Goal: Download file/media: Obtain a digital file from the website

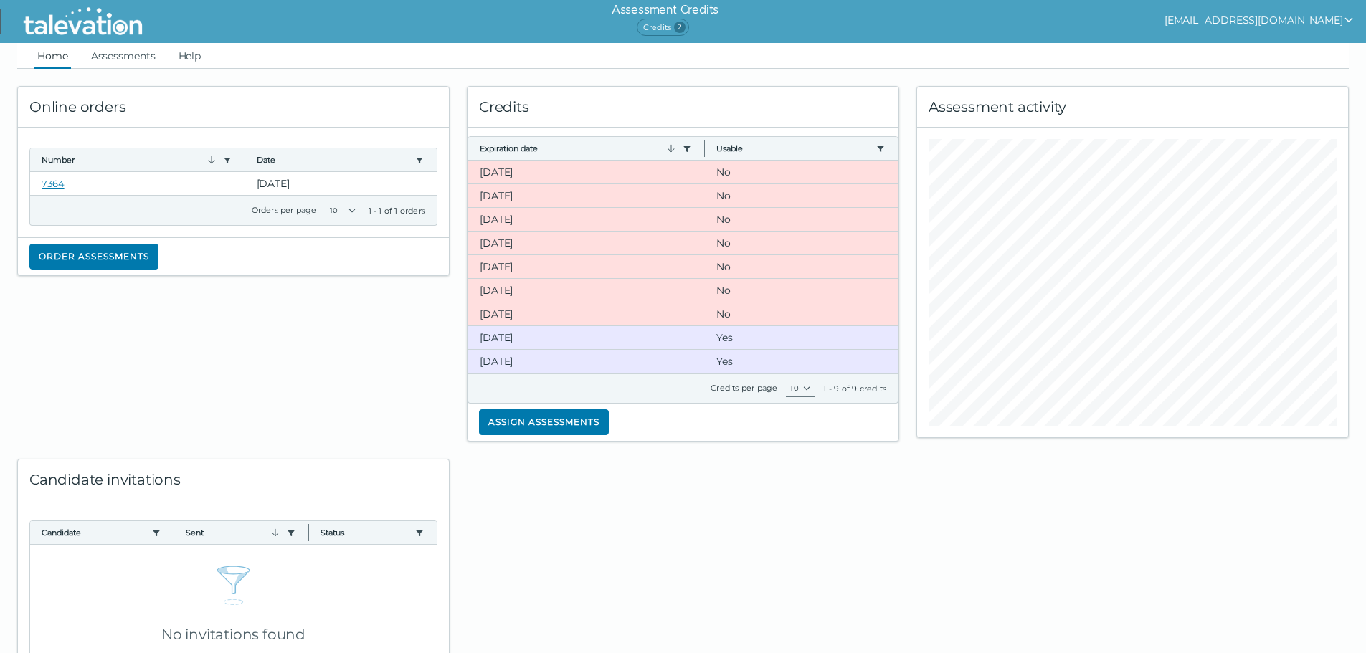
scroll to position [14, 0]
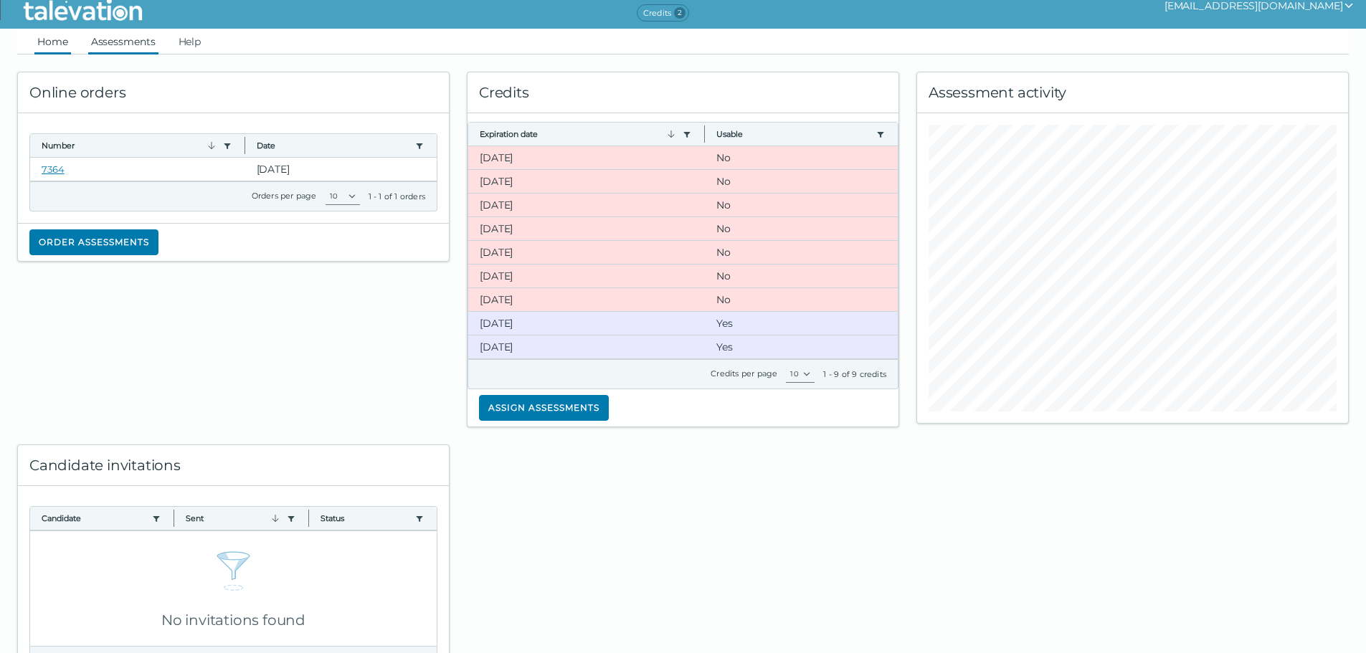
click at [149, 44] on link "Assessments" at bounding box center [123, 42] width 70 height 26
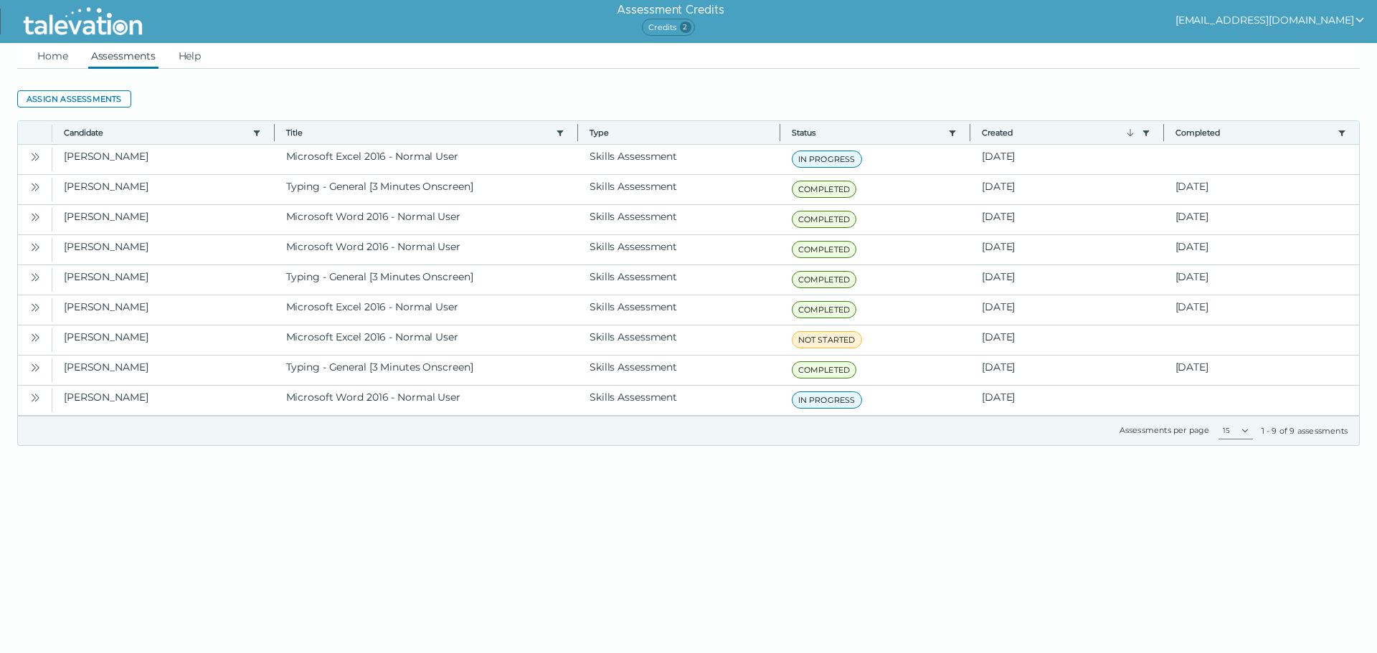
click at [537, 480] on html "Assessment Credits Credits 2 fmichel@viscardicenter.org Home Assessments Help A…" at bounding box center [688, 240] width 1377 height 480
click at [201, 57] on link "Help" at bounding box center [190, 56] width 29 height 26
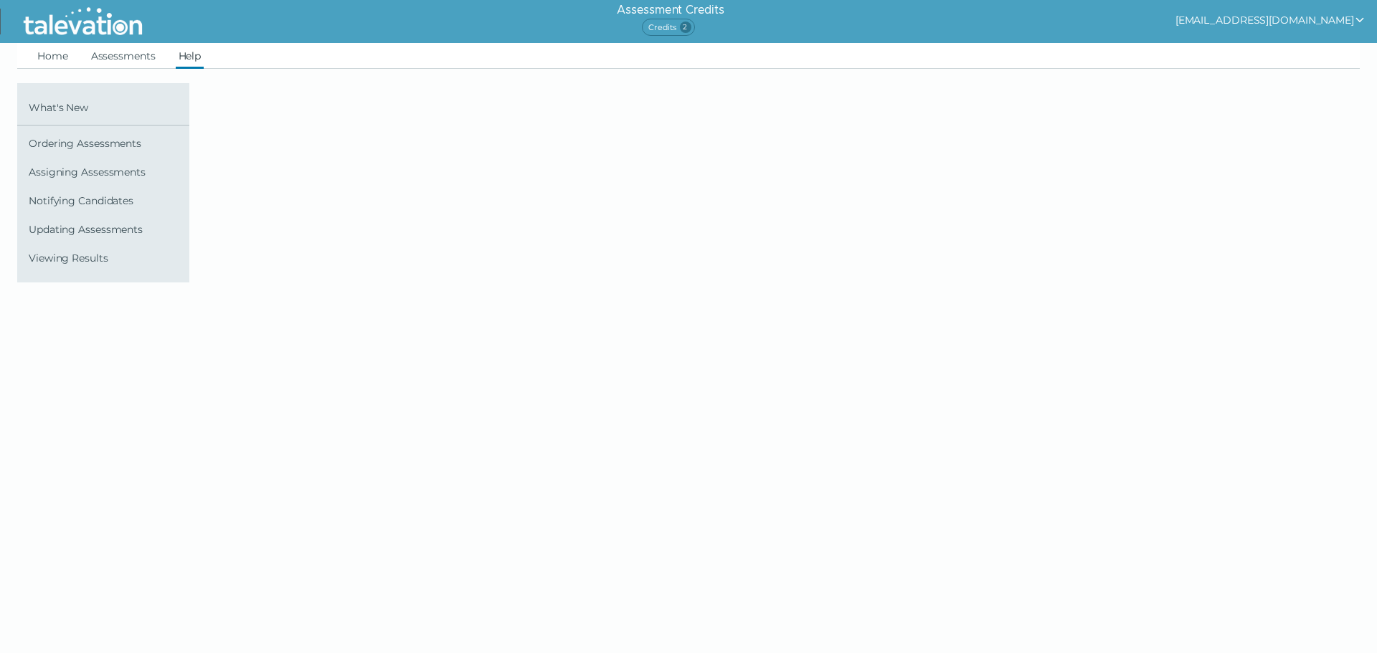
click at [45, 24] on img at bounding box center [82, 22] width 131 height 36
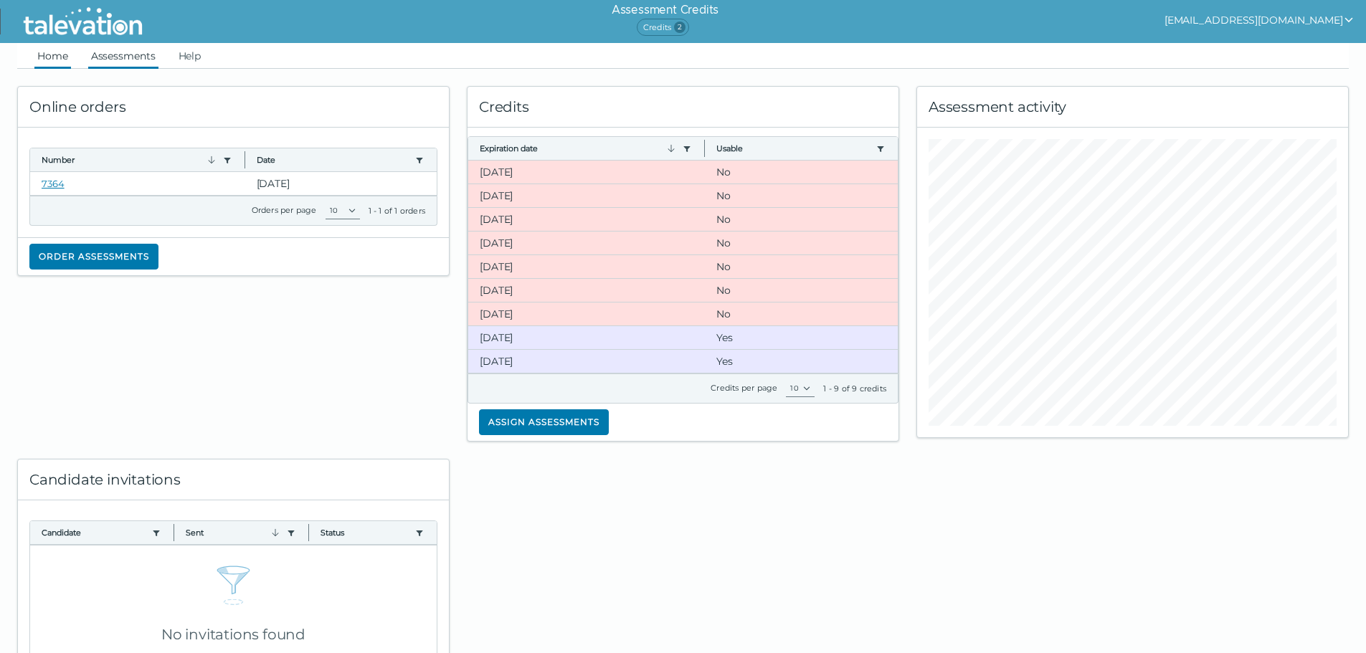
click at [127, 57] on link "Assessments" at bounding box center [123, 56] width 70 height 26
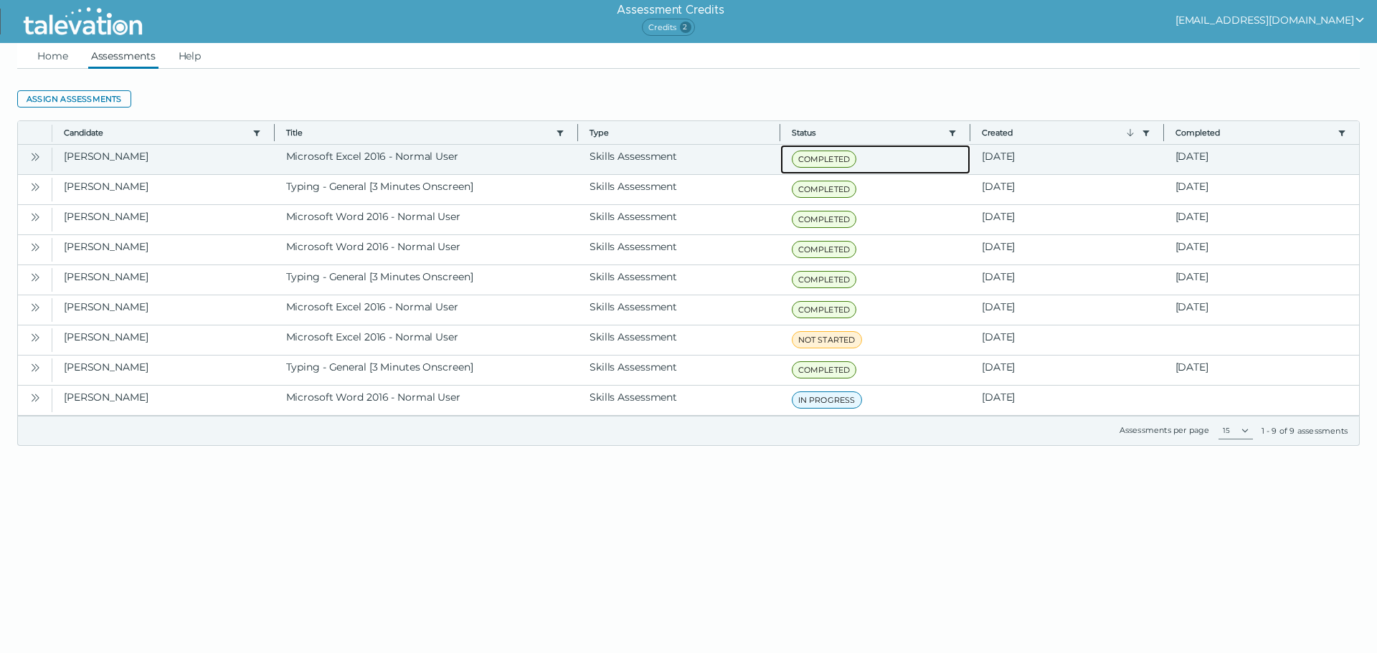
click at [830, 170] on clr-dg-cell "COMPLETED" at bounding box center [875, 159] width 191 height 29
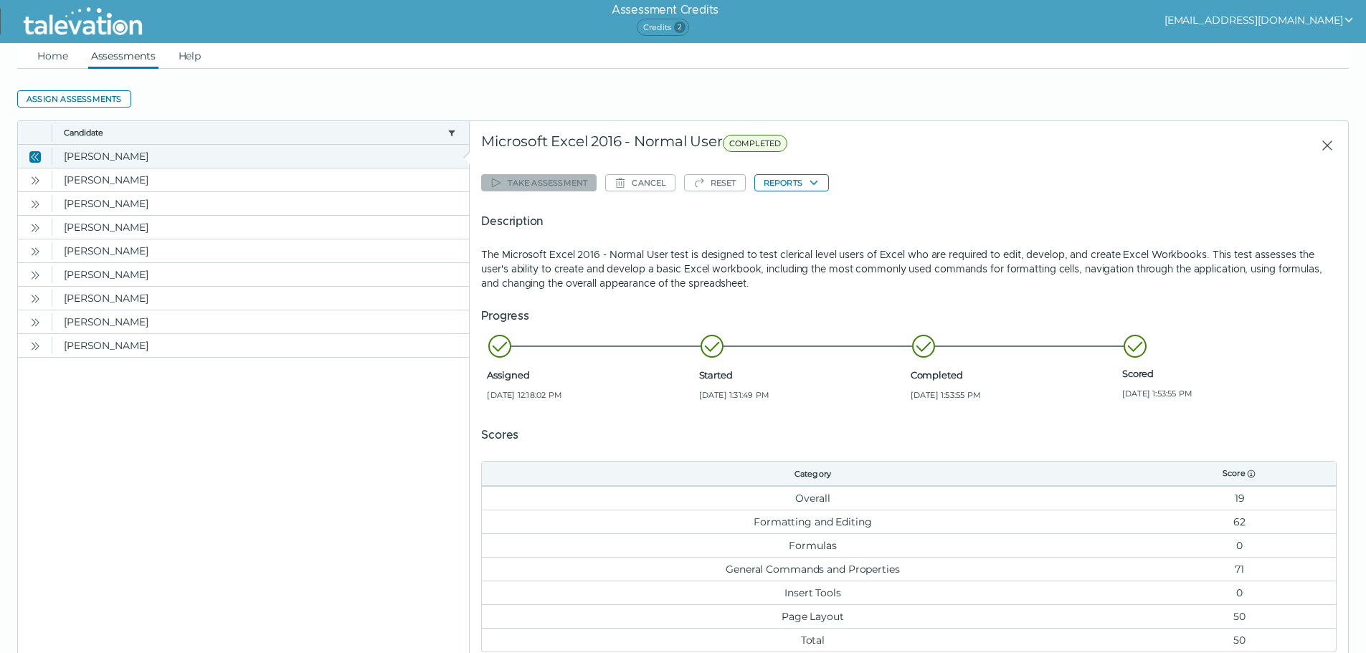
scroll to position [72, 0]
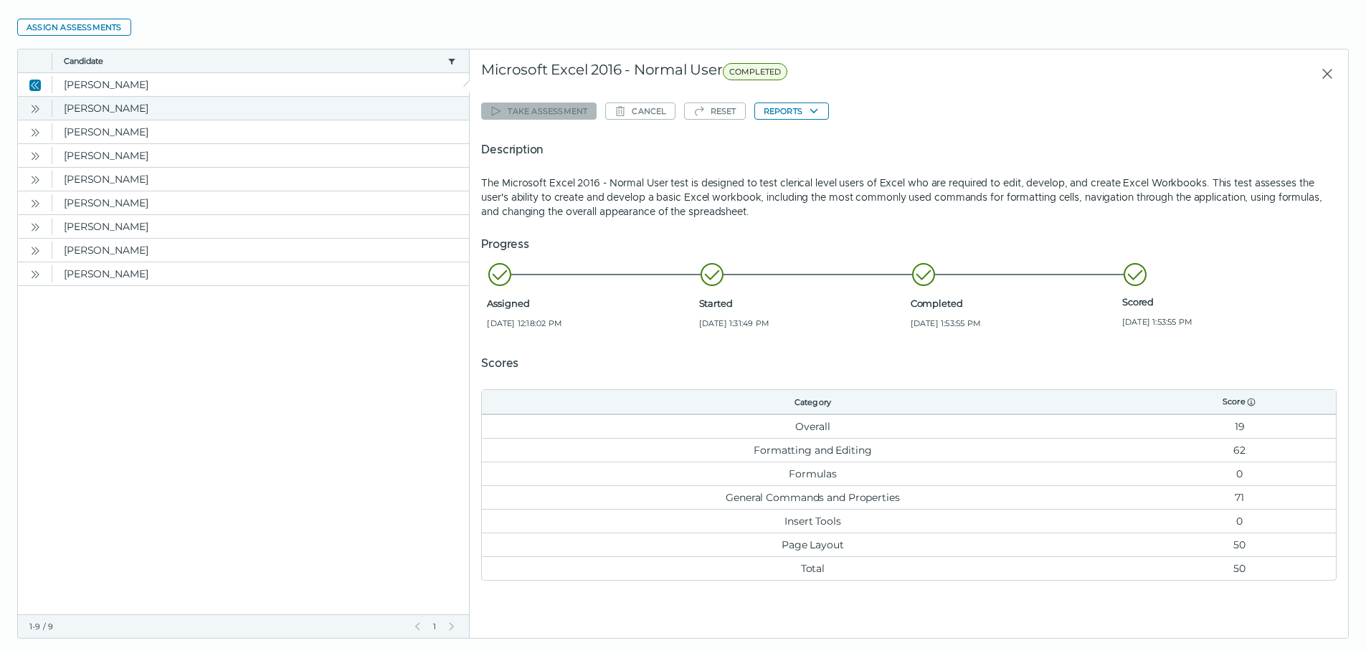
click at [39, 110] on icon "Open" at bounding box center [34, 108] width 11 height 11
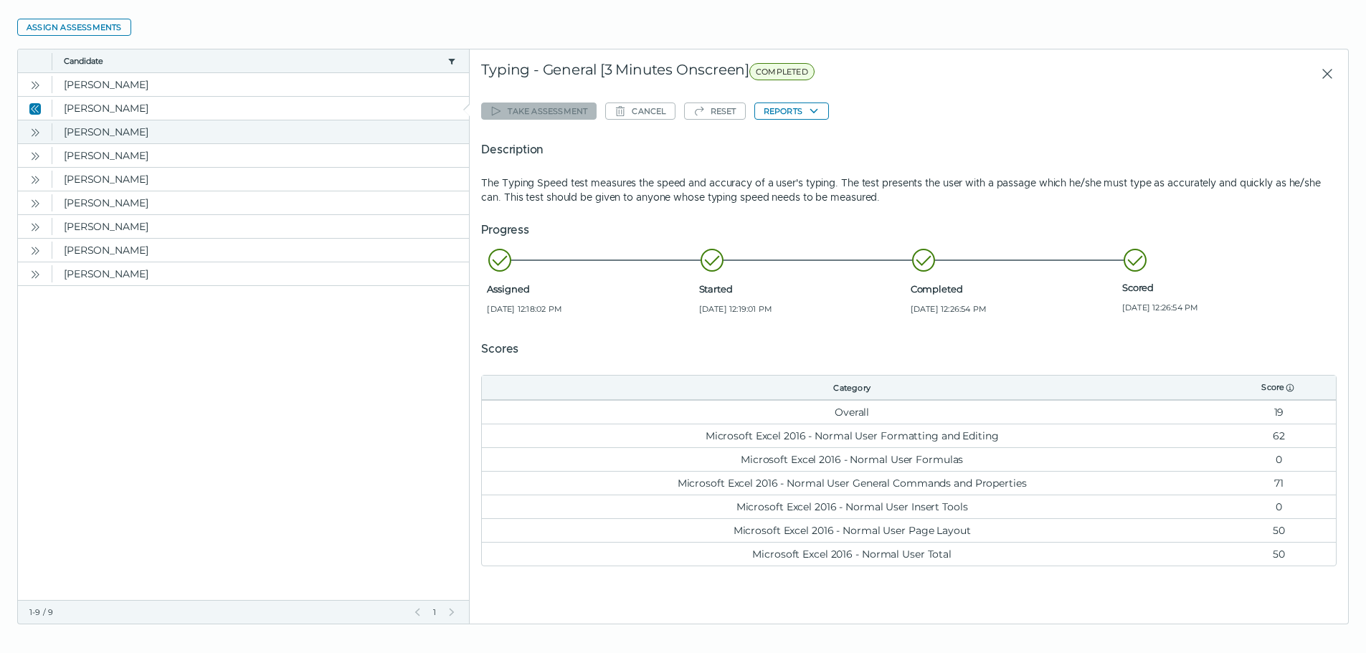
click at [37, 130] on icon "Open" at bounding box center [37, 132] width 4 height 8
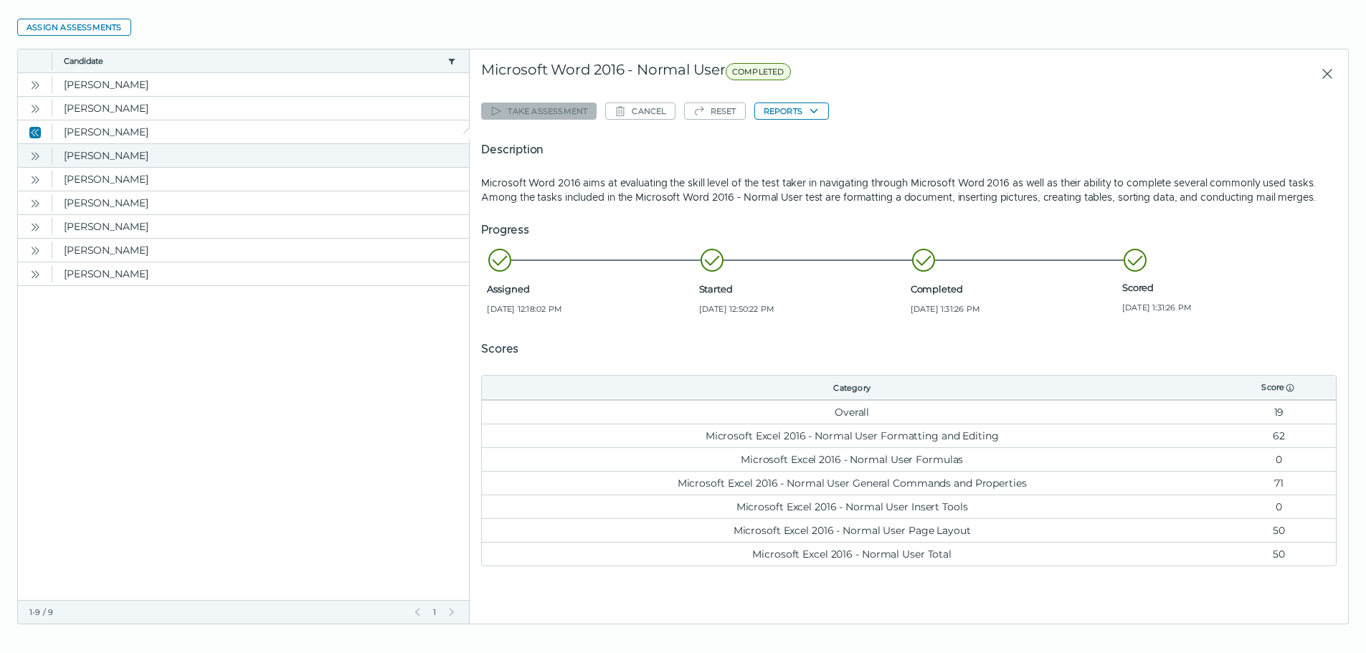
click at [34, 153] on icon "Open" at bounding box center [34, 156] width 11 height 11
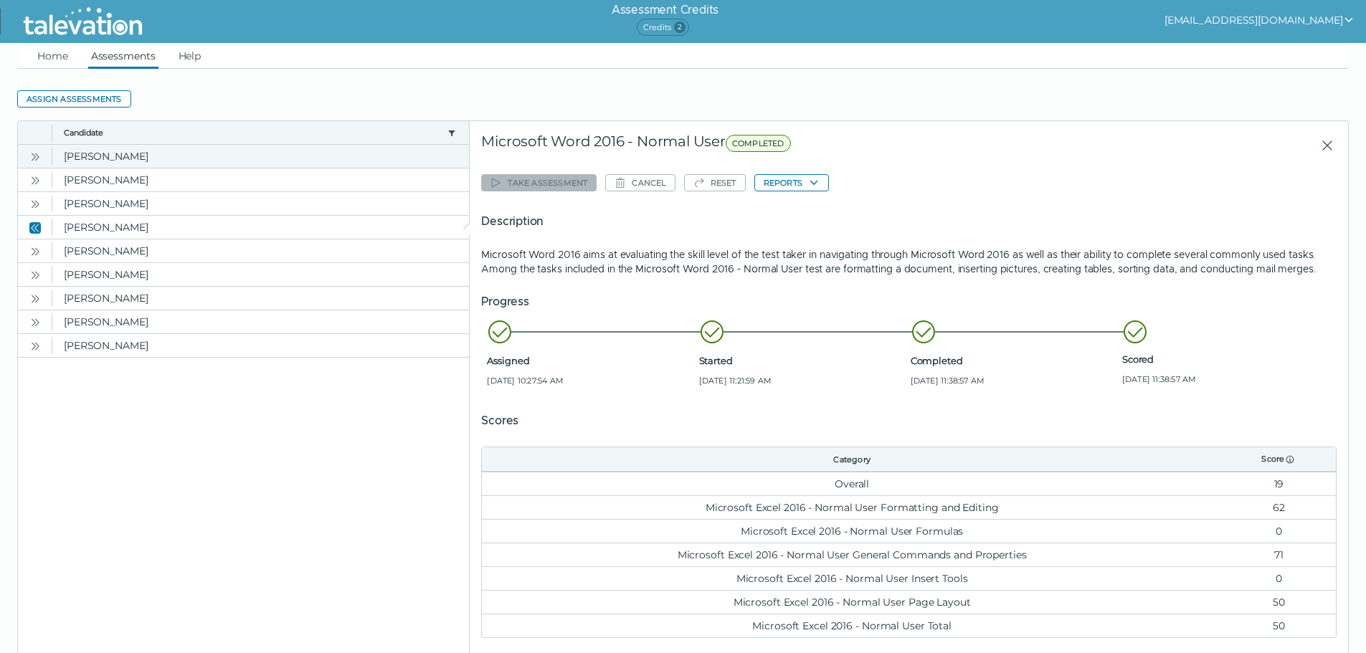
click at [34, 155] on icon "Open" at bounding box center [34, 156] width 11 height 11
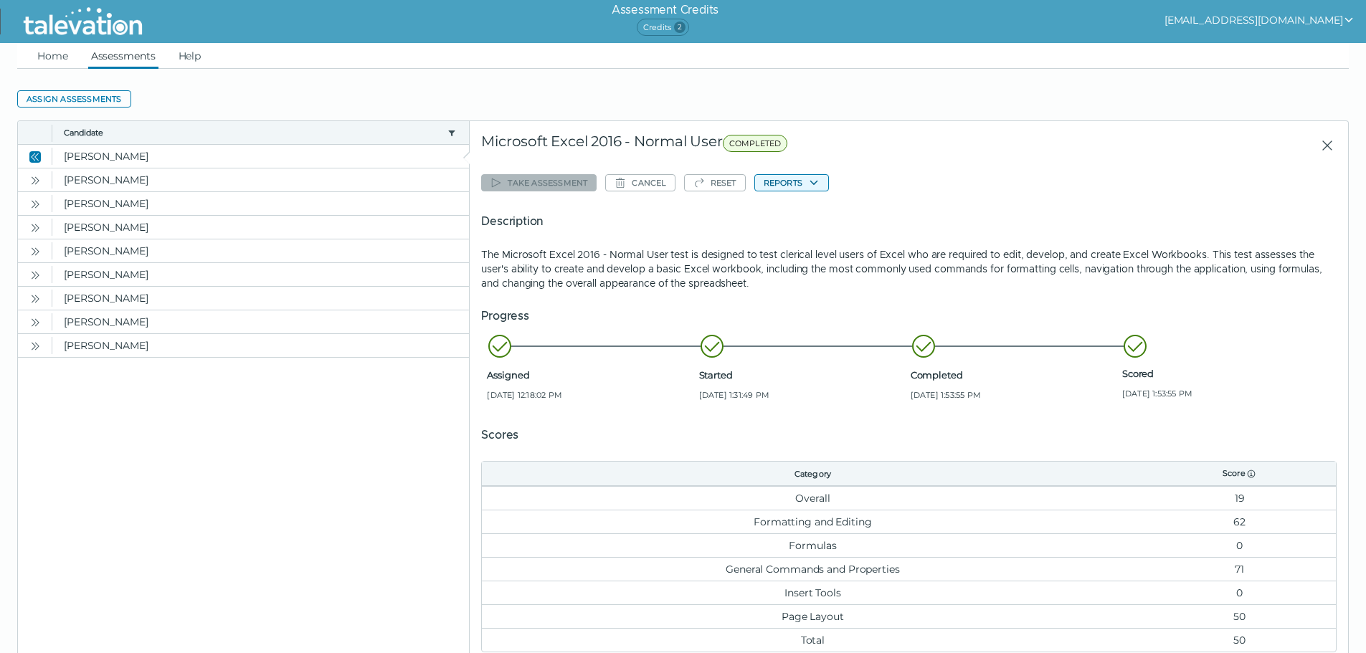
click at [795, 179] on button "Reports" at bounding box center [791, 182] width 75 height 17
click at [809, 210] on button "Microsoft Excel 2016 - Normal User" at bounding box center [845, 210] width 180 height 17
click at [62, 96] on button "Assign assessments" at bounding box center [74, 98] width 114 height 17
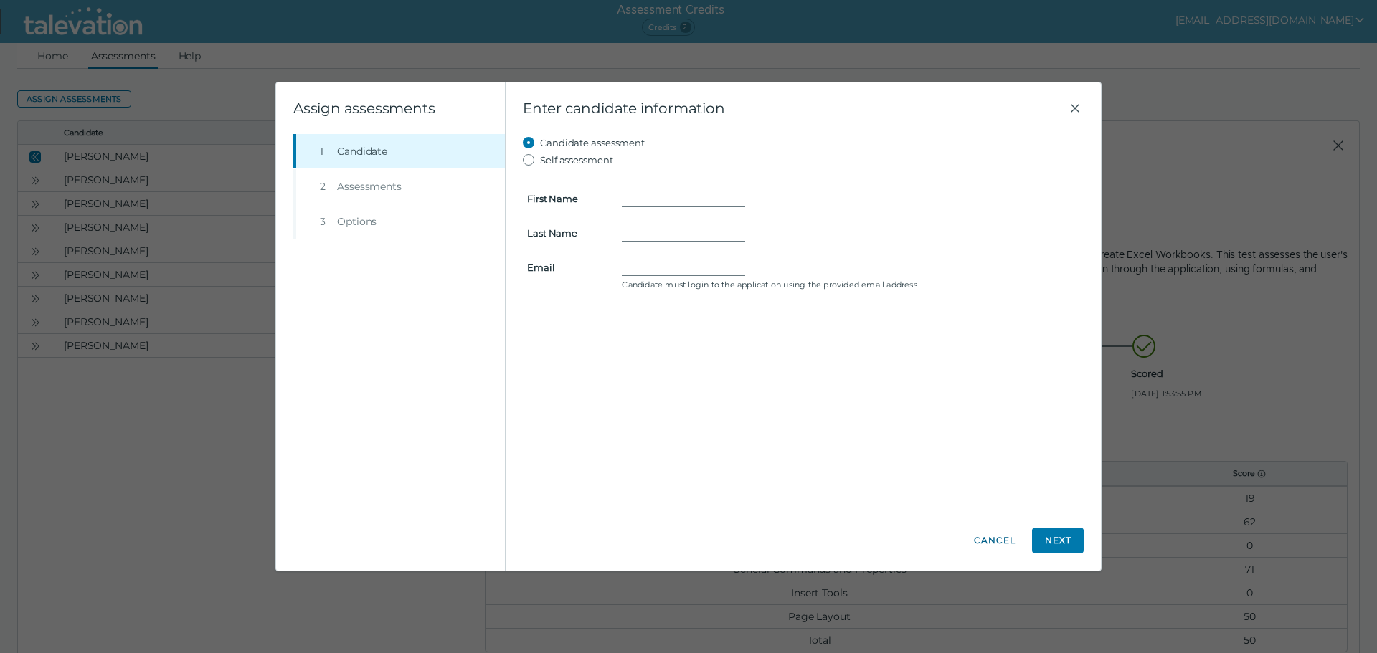
click at [978, 535] on button "Cancel" at bounding box center [995, 541] width 52 height 26
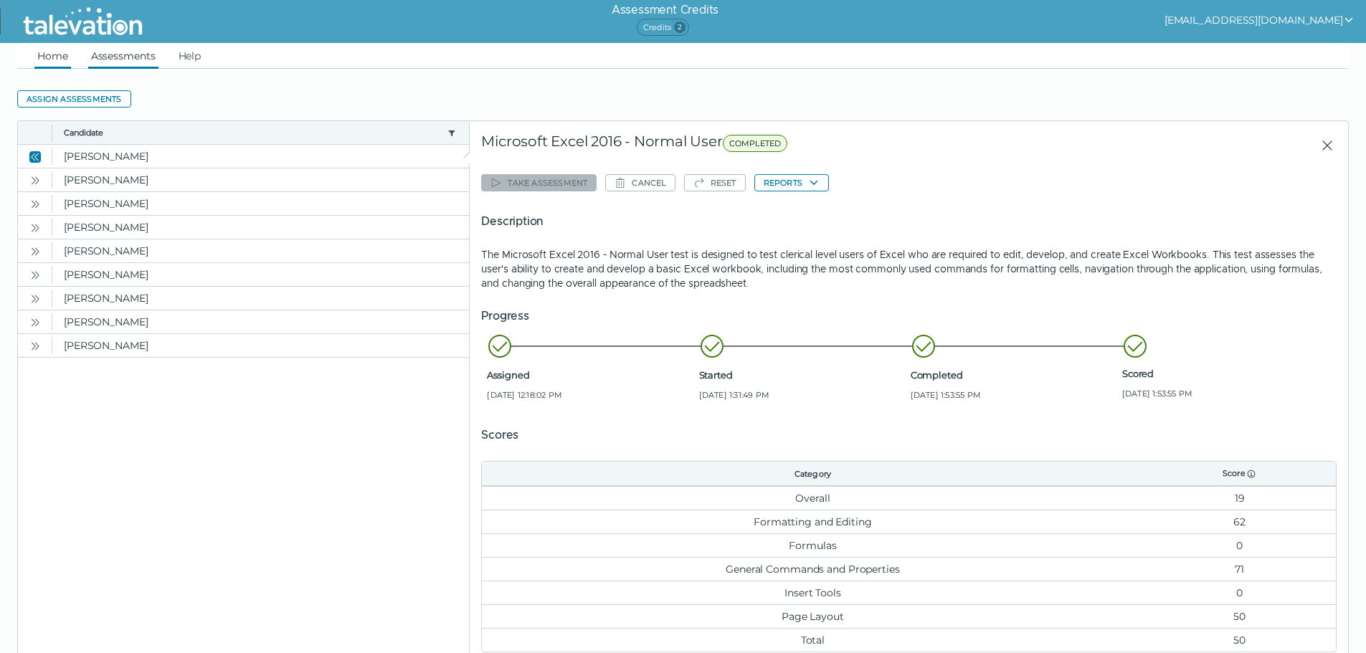
click at [63, 54] on link "Home" at bounding box center [52, 56] width 37 height 26
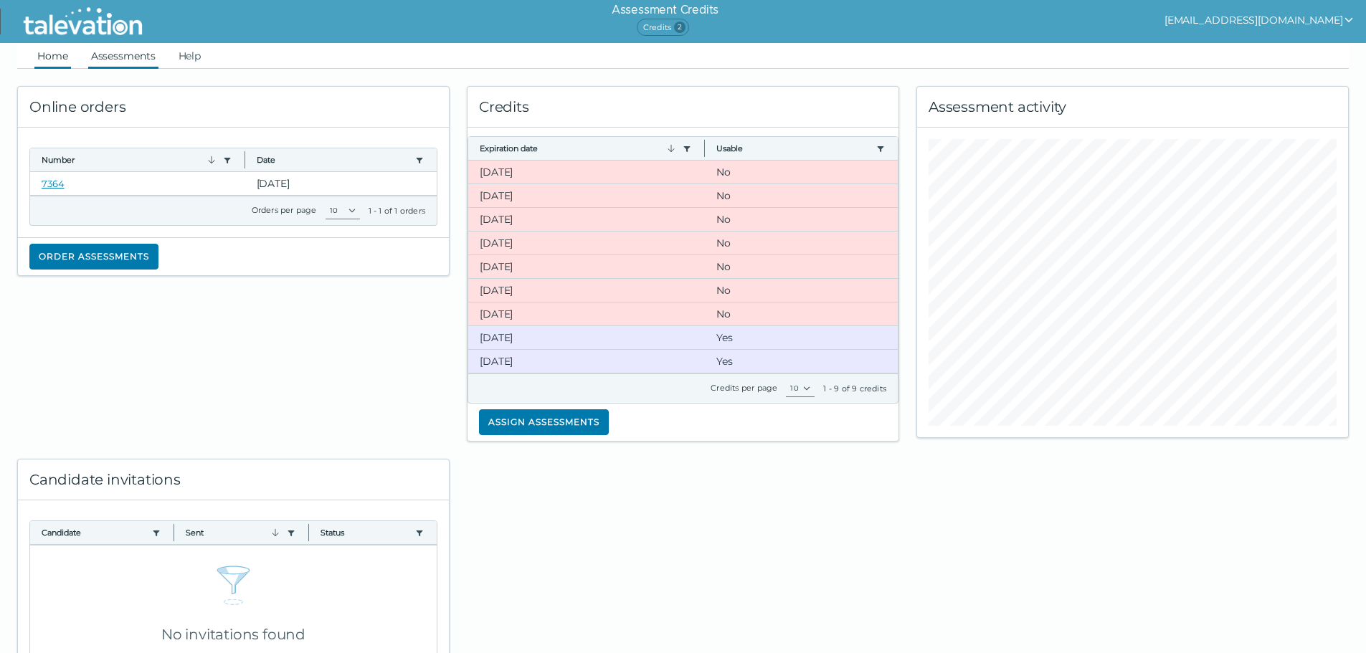
click at [105, 53] on link "Assessments" at bounding box center [123, 56] width 70 height 26
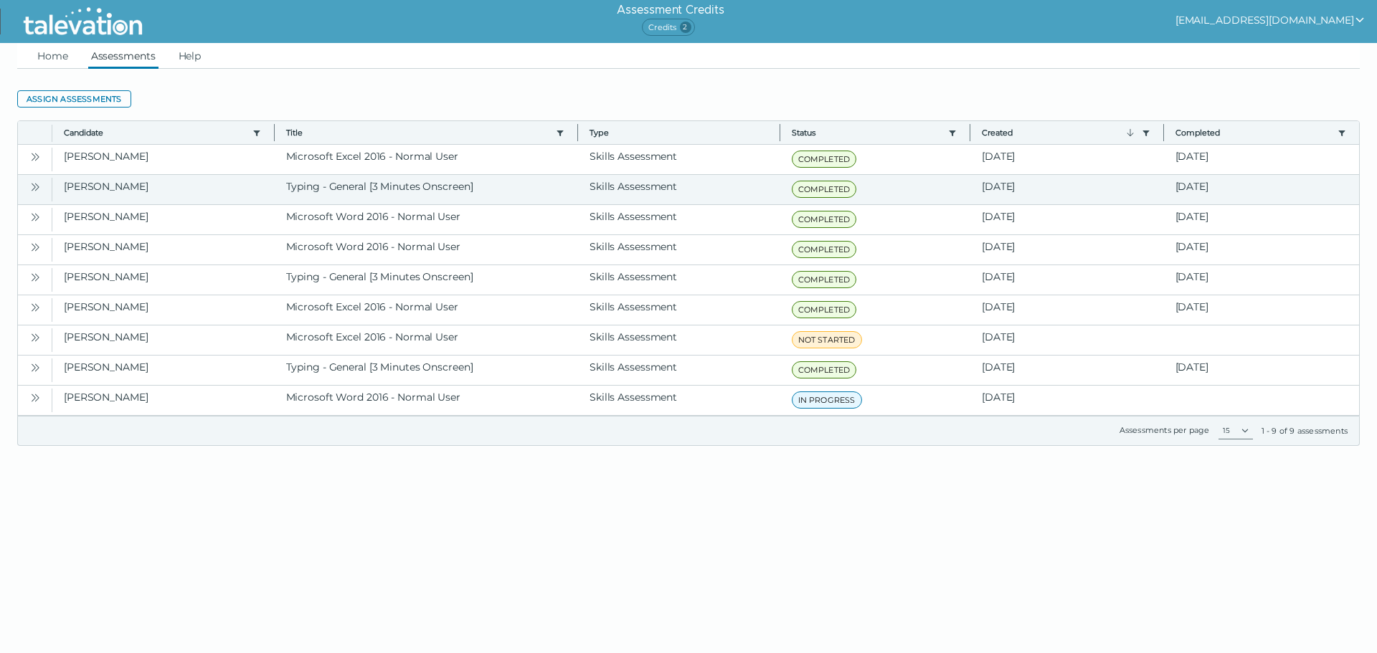
click at [32, 185] on icon "Open" at bounding box center [34, 186] width 11 height 11
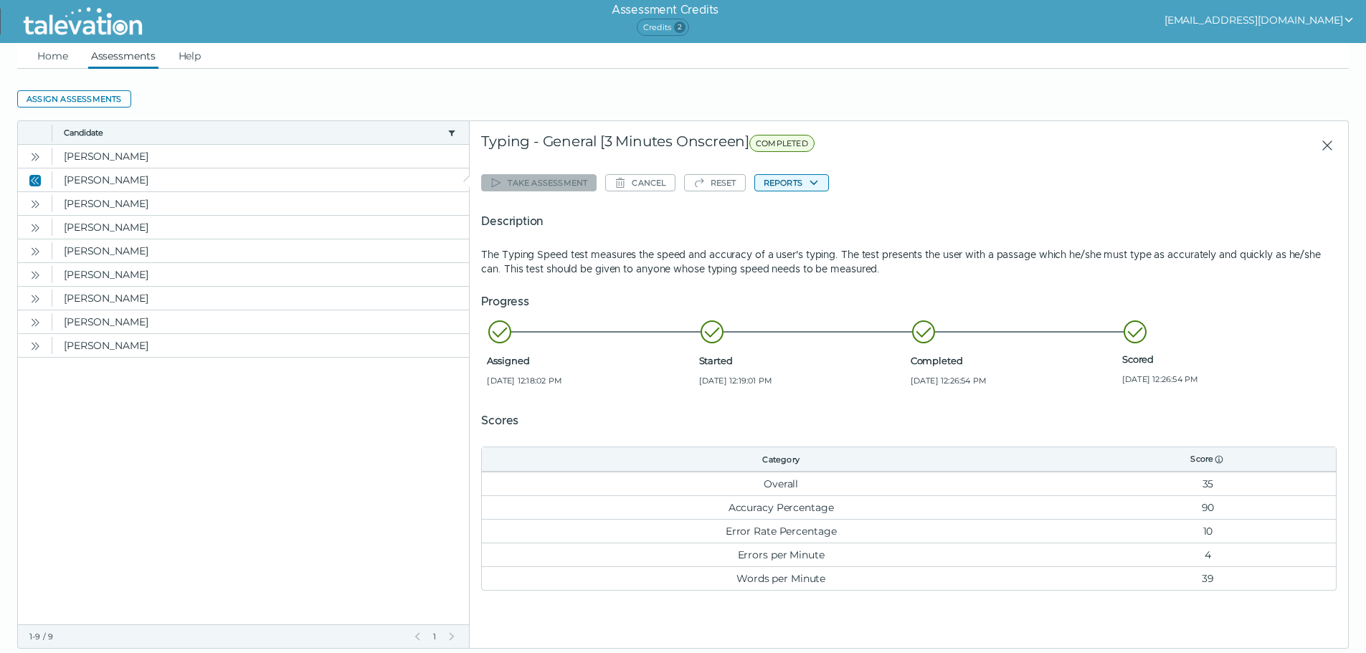
click at [782, 181] on button "Reports" at bounding box center [791, 182] width 75 height 17
click at [793, 212] on button "Typing - General [3 Minutes Onscreen]" at bounding box center [853, 210] width 197 height 17
click at [32, 204] on icon "Open" at bounding box center [34, 204] width 11 height 11
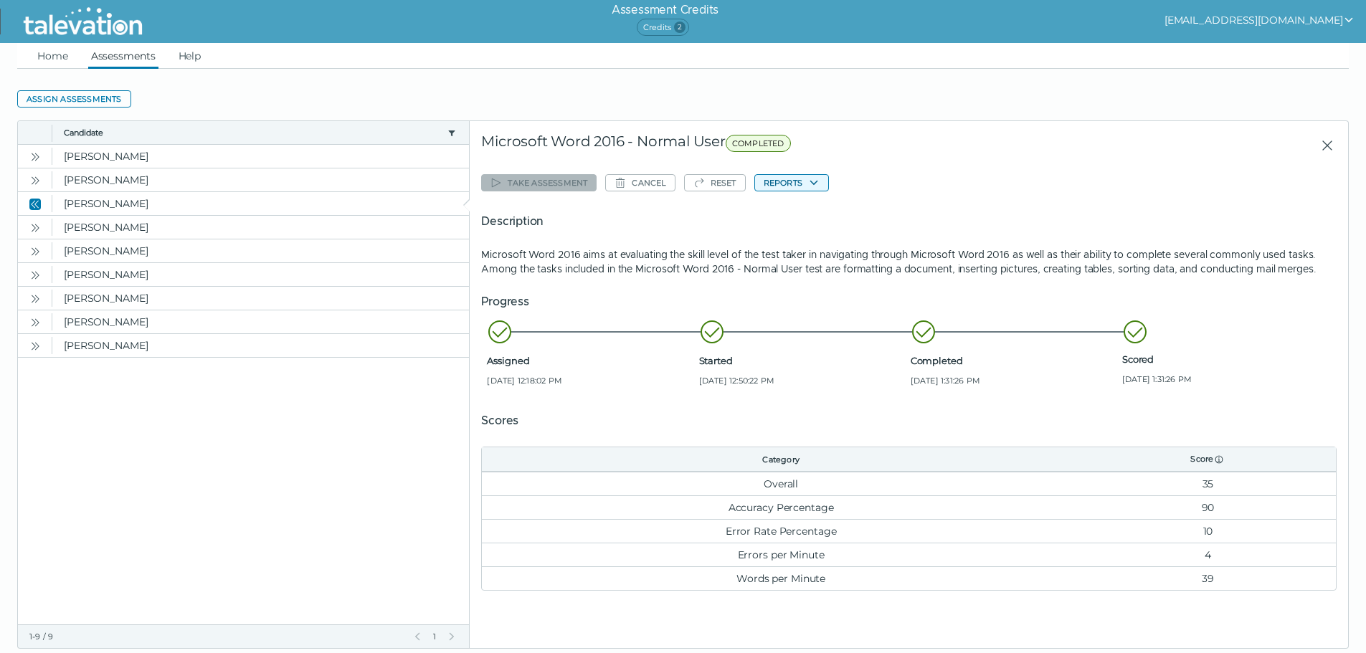
click at [789, 184] on button "Reports" at bounding box center [791, 182] width 75 height 17
click at [788, 207] on button "Microsoft Word 2016 - Normal User" at bounding box center [845, 210] width 180 height 17
click at [1172, 105] on clr-dg-action-bar "Assign assessments" at bounding box center [683, 99] width 1332 height 26
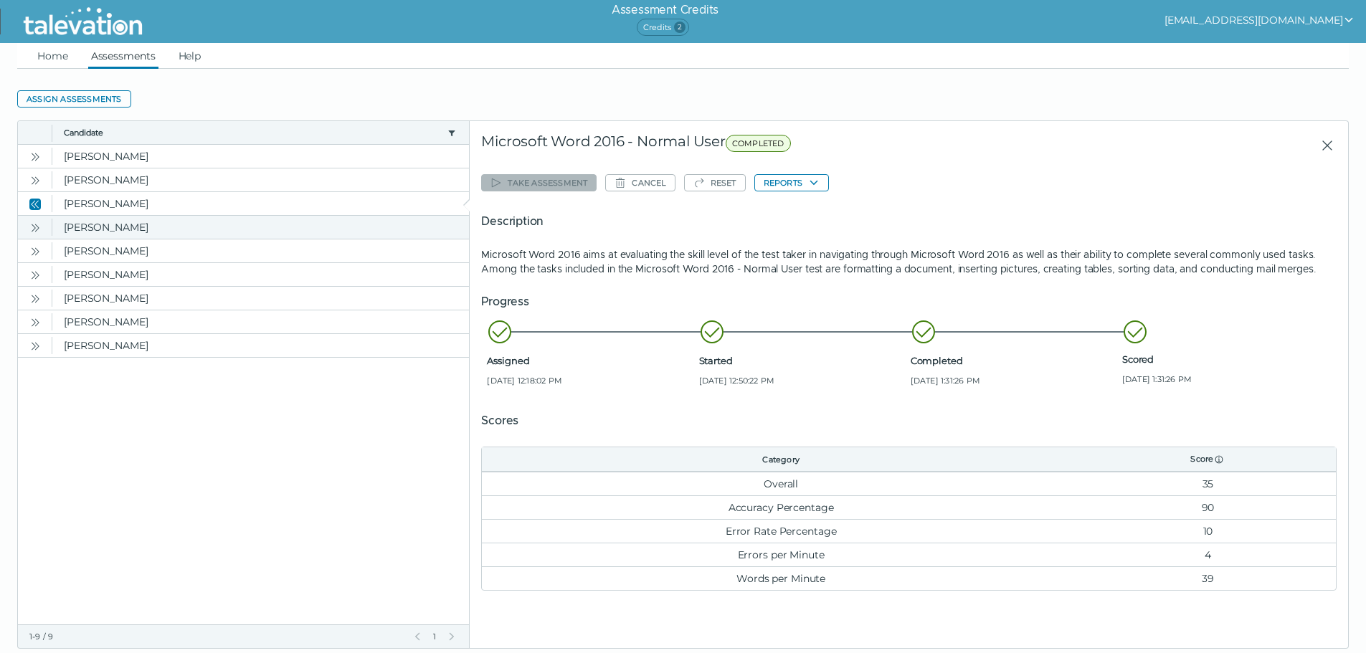
click at [37, 227] on icon "Open" at bounding box center [34, 227] width 11 height 11
click at [99, 227] on clr-dg-cell "Pomerantz, GerryAnn" at bounding box center [260, 227] width 417 height 23
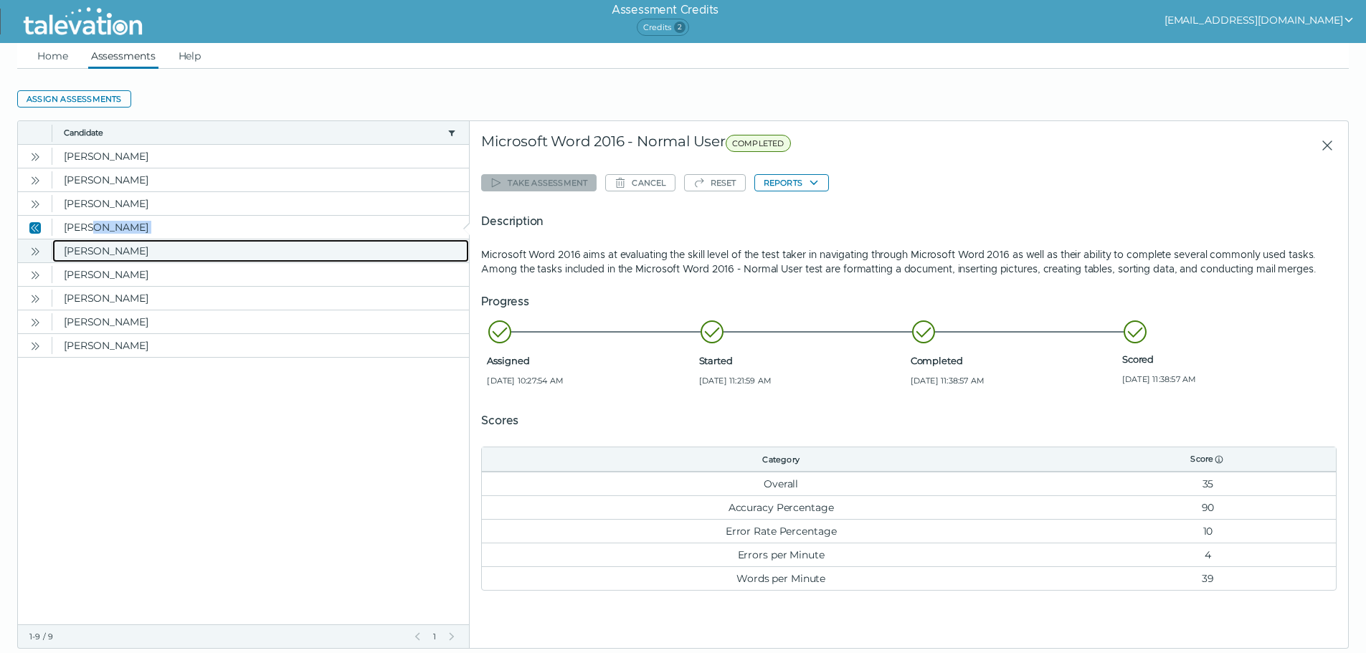
click at [62, 247] on clr-dg-cell "Pomerantz, GerryAnn" at bounding box center [260, 250] width 417 height 23
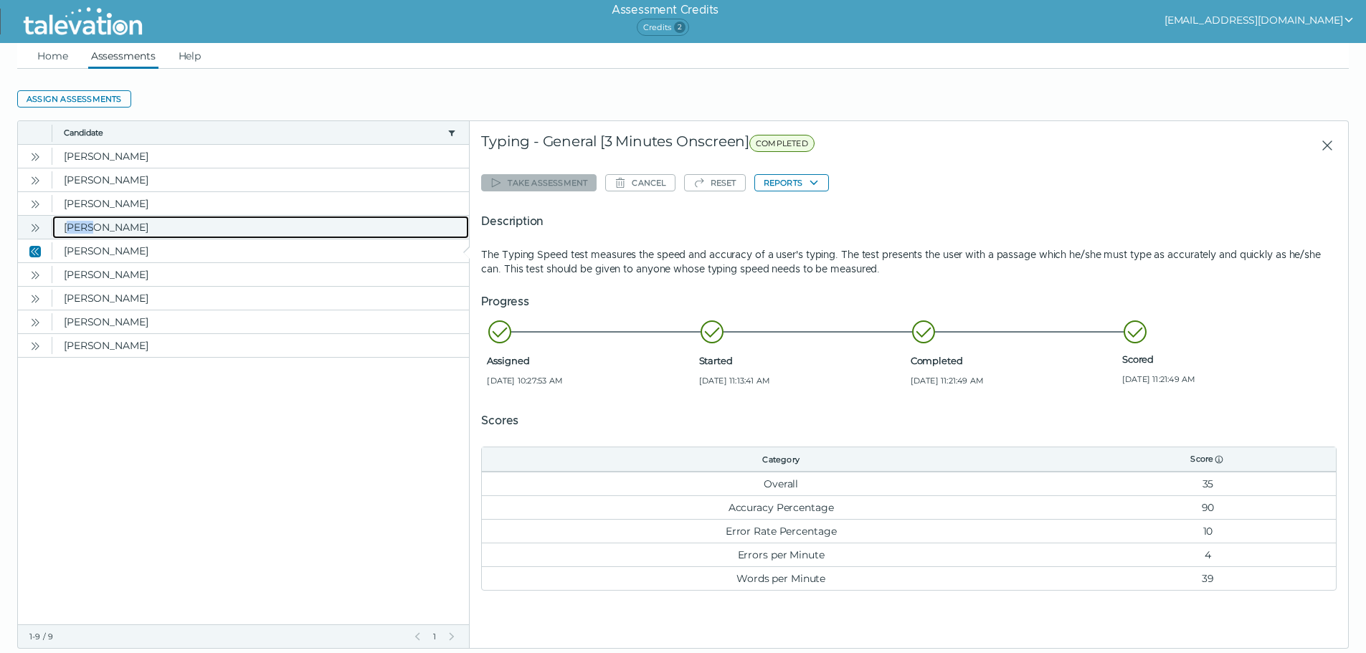
click at [72, 234] on clr-dg-cell "Pomerantz, GerryAnn" at bounding box center [260, 227] width 417 height 23
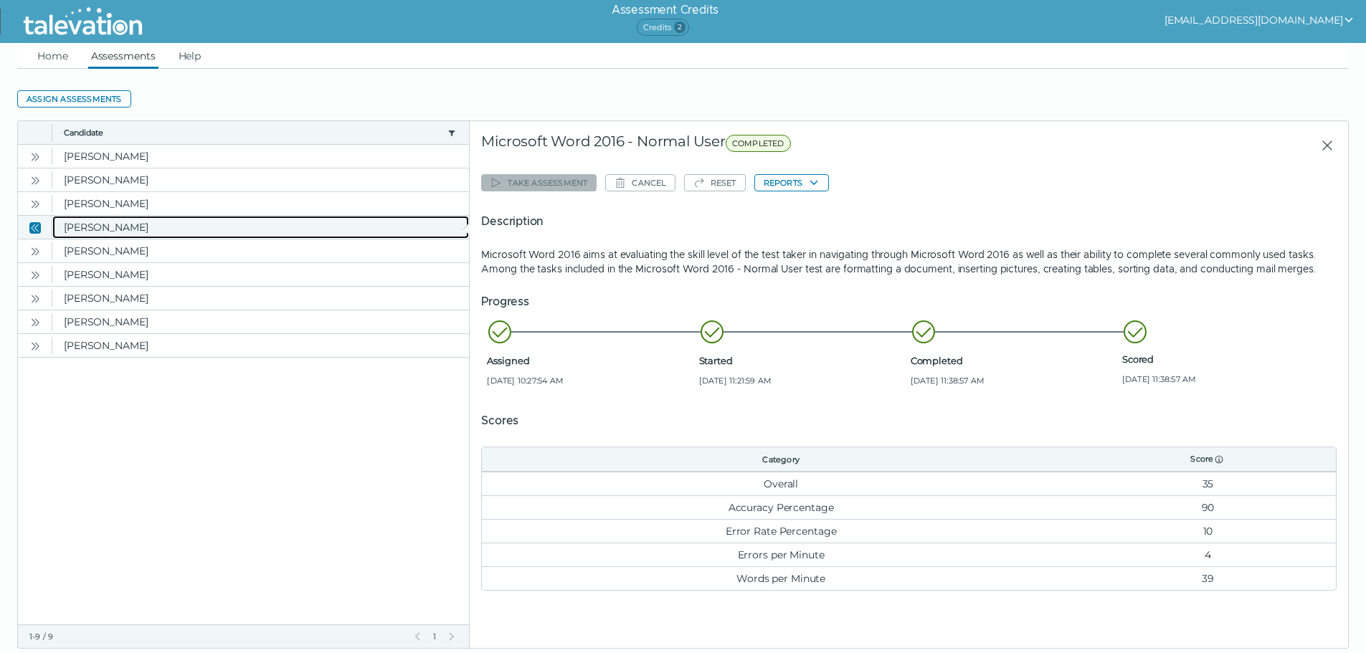
click at [202, 232] on clr-dg-cell "Pomerantz, GerryAnn" at bounding box center [260, 227] width 417 height 23
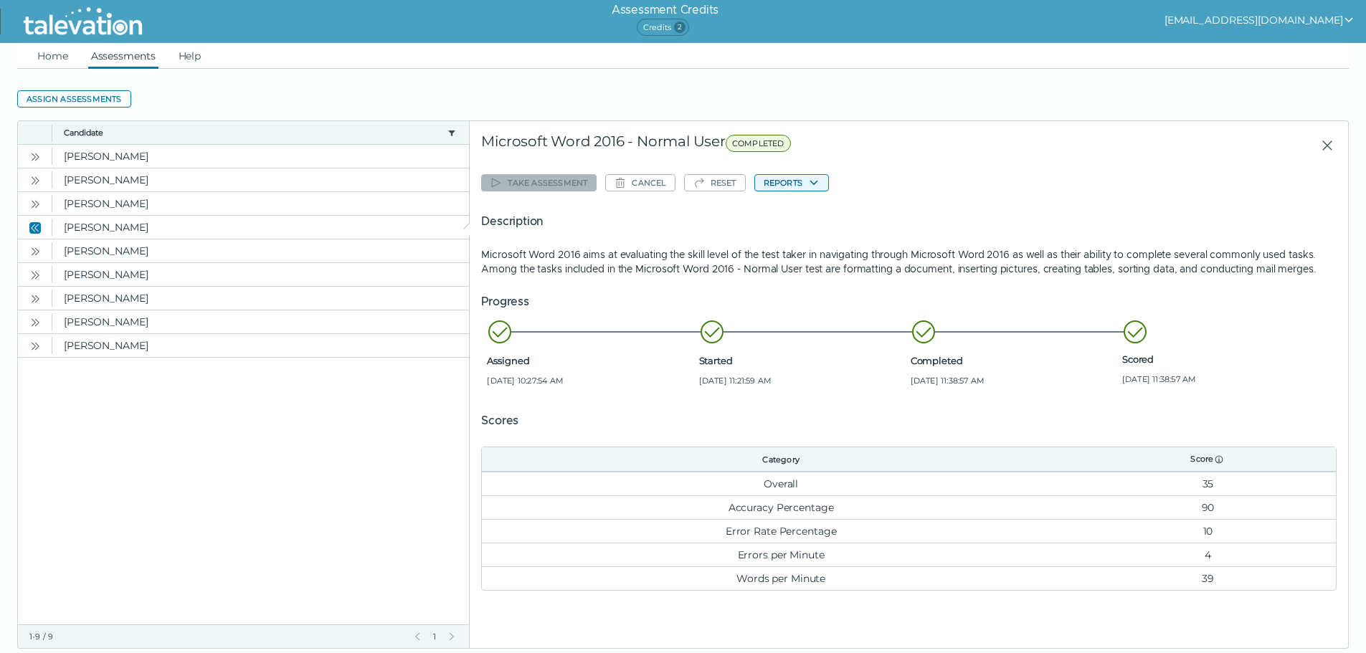
click at [810, 184] on icon "button" at bounding box center [813, 182] width 11 height 11
click at [804, 204] on button "Microsoft Word 2016 - Normal User" at bounding box center [845, 210] width 180 height 17
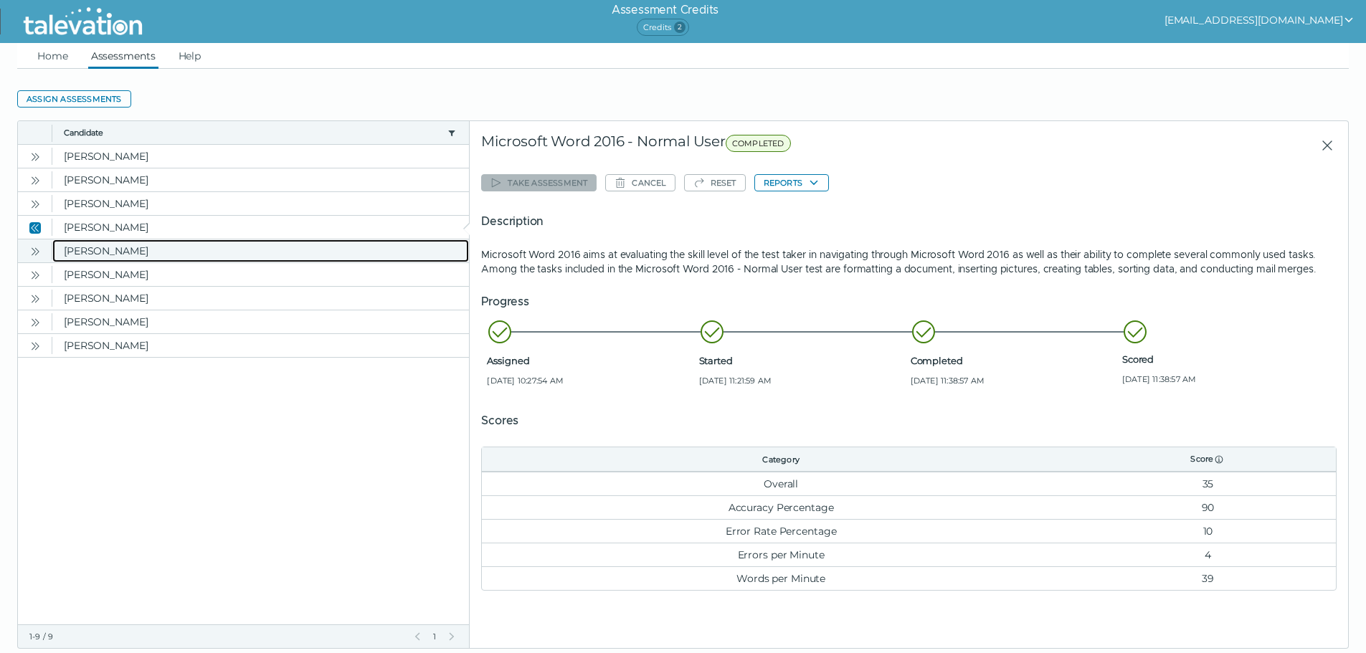
click at [229, 259] on clr-dg-cell "Pomerantz, GerryAnn" at bounding box center [260, 250] width 417 height 23
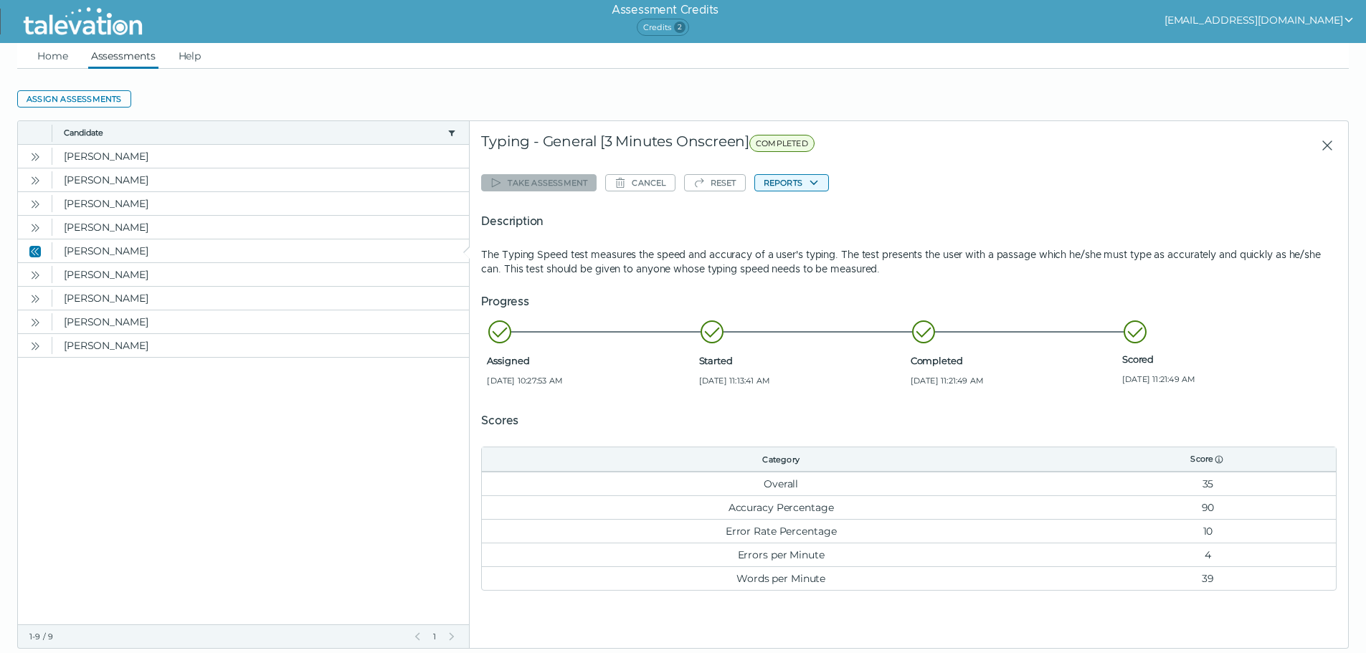
click at [802, 181] on button "Reports" at bounding box center [791, 182] width 75 height 17
click at [807, 214] on button "Typing - General [3 Minutes Onscreen]" at bounding box center [853, 210] width 197 height 17
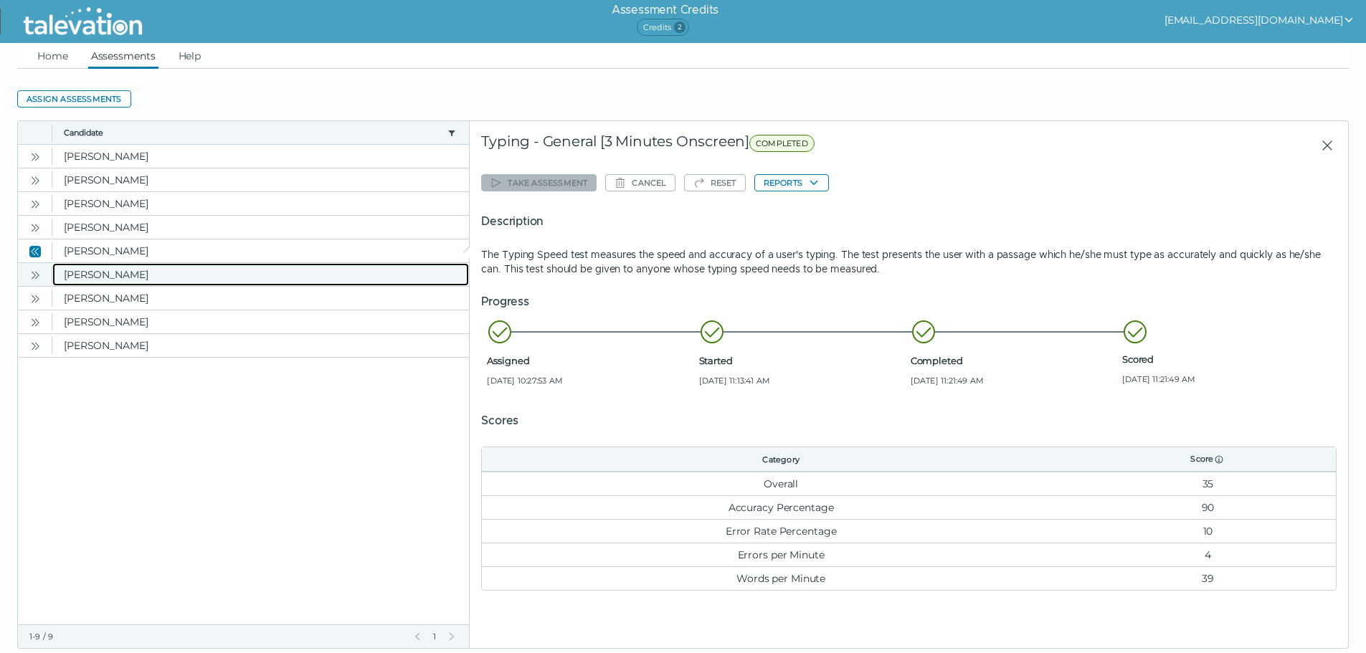
click at [146, 275] on clr-dg-cell "Pomerantz, GerryAnn" at bounding box center [260, 274] width 417 height 23
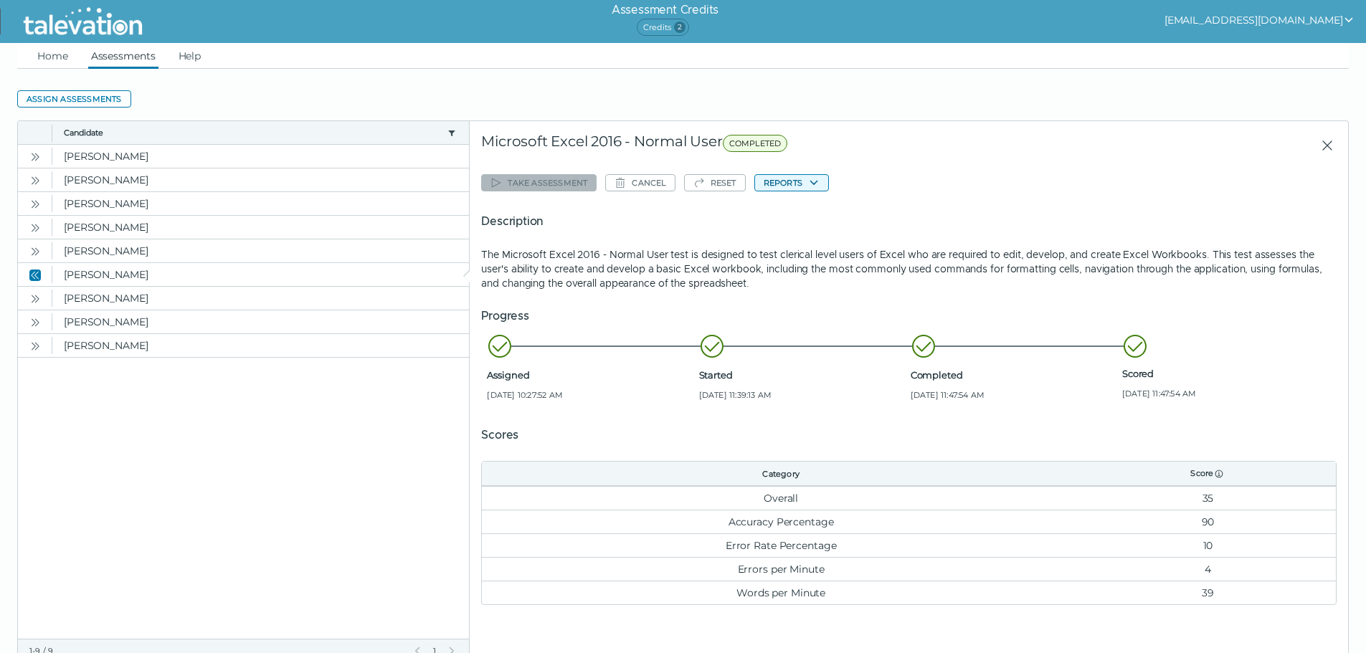
click at [787, 181] on button "Reports" at bounding box center [791, 182] width 75 height 17
click at [793, 209] on button "Microsoft Excel 2016 - Normal User" at bounding box center [845, 210] width 180 height 17
